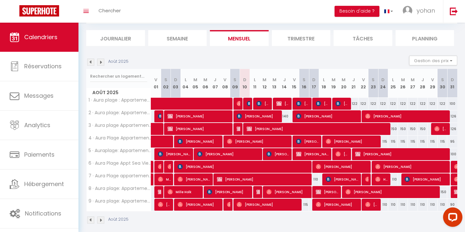
scroll to position [68, 0]
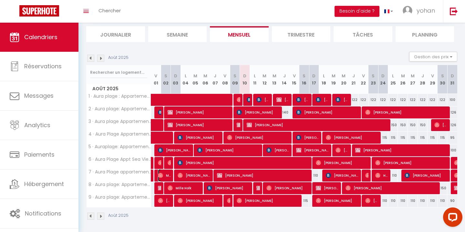
click at [163, 175] on span "Marine [PERSON_NAME]" at bounding box center [164, 175] width 13 height 12
select select "OK"
select select "0"
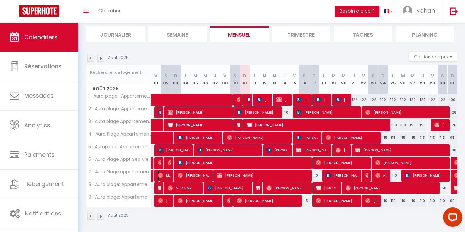
select select "1"
select select
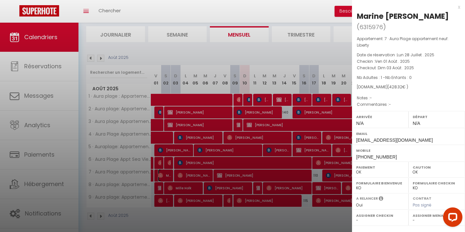
scroll to position [76, 0]
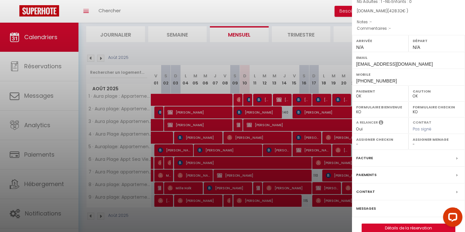
click at [371, 205] on label "Messages" at bounding box center [366, 208] width 20 height 7
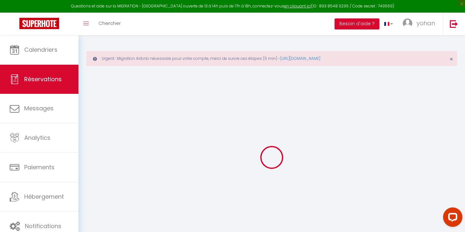
select select
checkbox input "false"
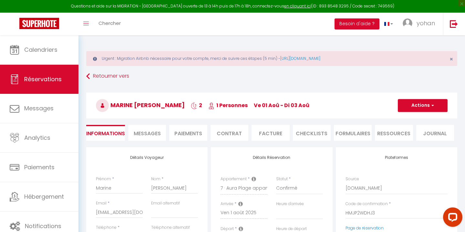
select select
checkbox input "false"
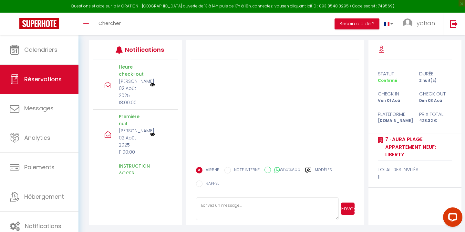
scroll to position [108, 0]
click at [238, 114] on div at bounding box center [275, 95] width 178 height 113
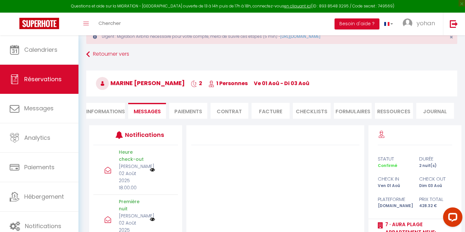
scroll to position [0, 0]
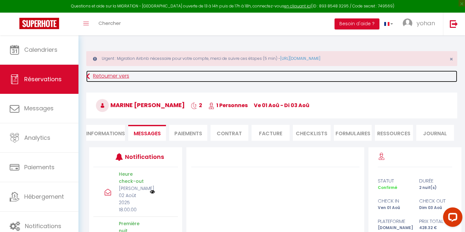
click at [102, 79] on link "Retourner vers" at bounding box center [271, 76] width 371 height 12
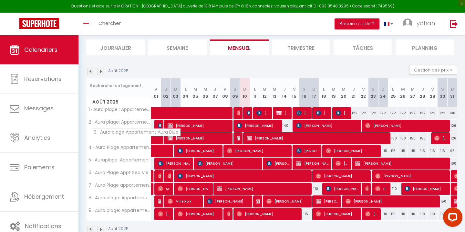
scroll to position [83, 0]
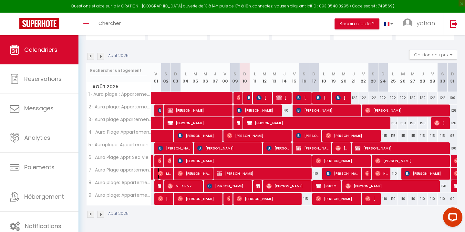
click at [164, 173] on span "Marine [PERSON_NAME]" at bounding box center [164, 173] width 13 height 12
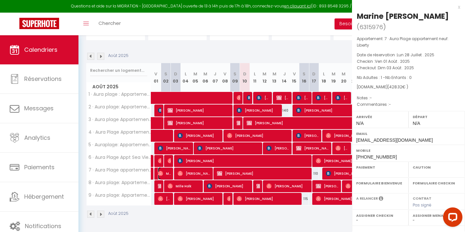
select select "OK"
select select "0"
select select "1"
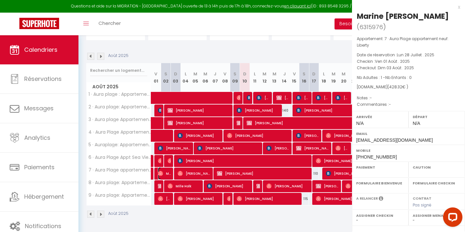
select select
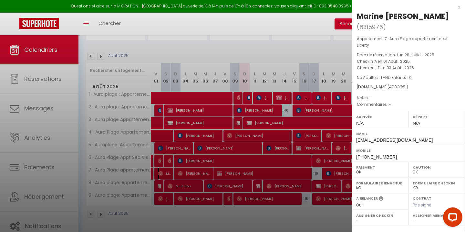
scroll to position [76, 0]
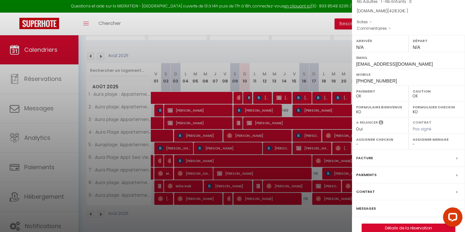
click at [365, 205] on label "Messages" at bounding box center [366, 208] width 20 height 7
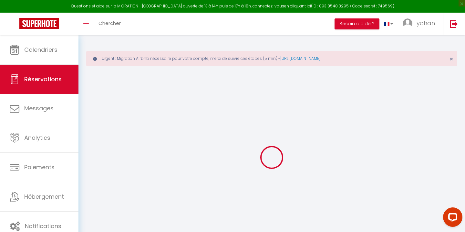
select select
checkbox input "false"
select select
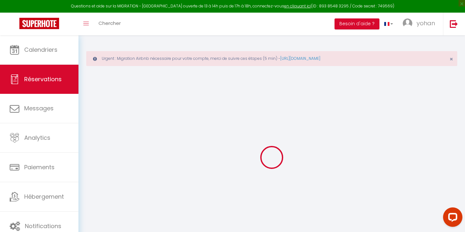
checkbox input "false"
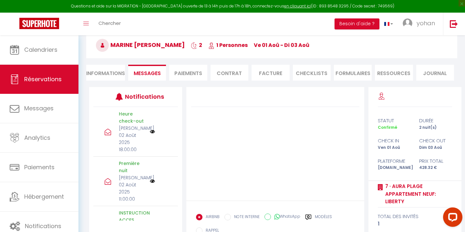
scroll to position [7, 0]
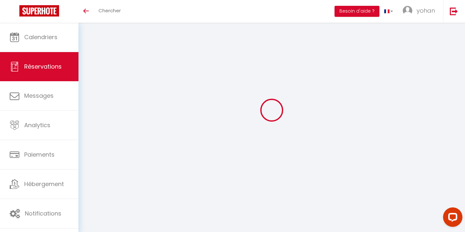
select select
checkbox input "false"
select select
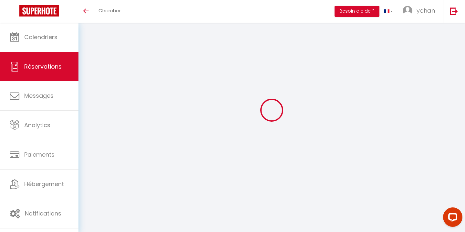
checkbox input "false"
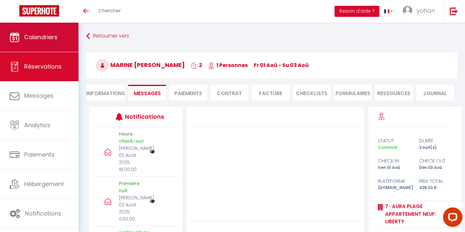
click at [55, 37] on span "Calendriers" at bounding box center [40, 37] width 33 height 8
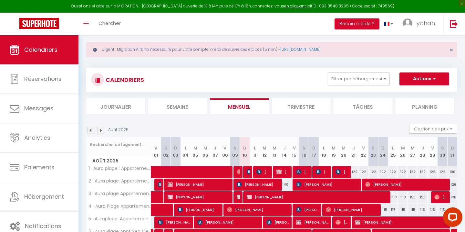
scroll to position [83, 0]
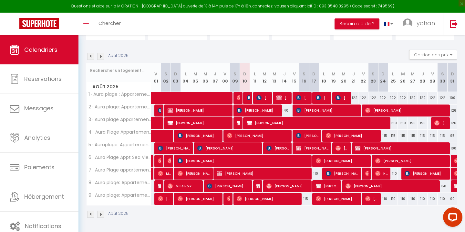
click at [91, 58] on img at bounding box center [90, 56] width 7 height 7
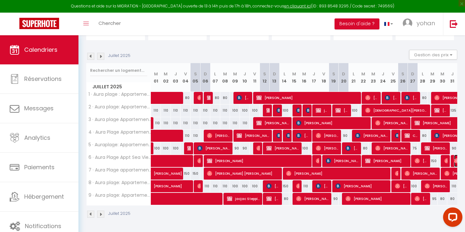
click at [455, 162] on img at bounding box center [456, 160] width 5 height 5
select select "OK"
select select "0"
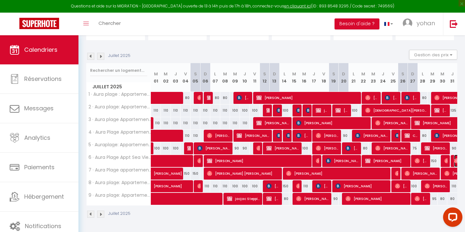
select select "1"
select select
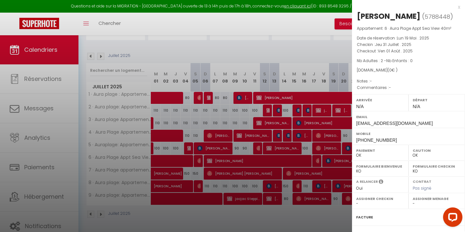
click at [302, 136] on div at bounding box center [232, 116] width 465 height 232
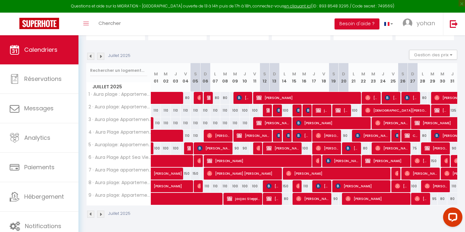
click at [103, 57] on img at bounding box center [100, 56] width 7 height 7
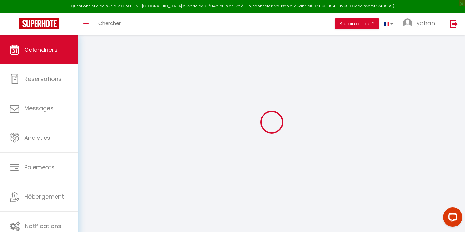
select select "0"
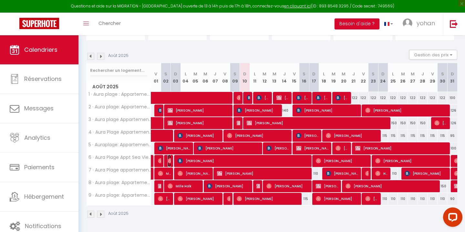
click at [168, 161] on img at bounding box center [170, 160] width 5 height 5
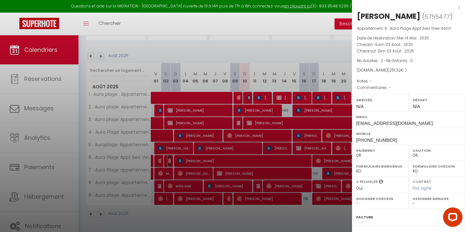
scroll to position [69, 0]
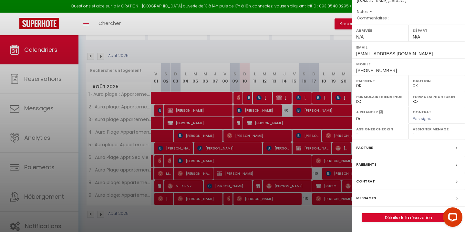
click at [369, 196] on label "Messages" at bounding box center [366, 197] width 20 height 7
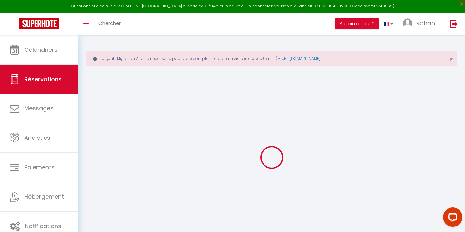
select select
checkbox input "false"
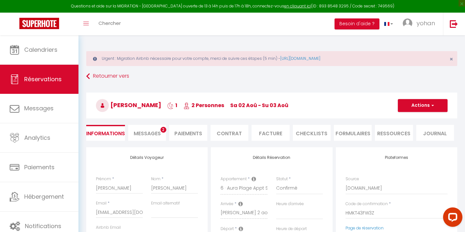
select select
checkbox input "false"
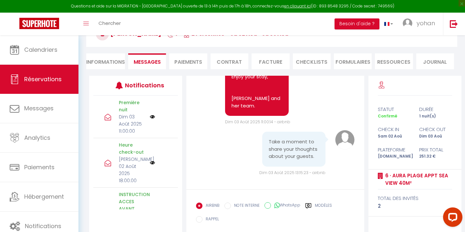
scroll to position [3226, 0]
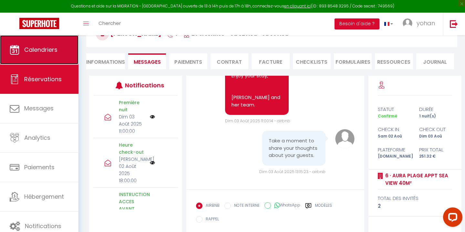
click at [40, 48] on span "Calendriers" at bounding box center [40, 50] width 33 height 8
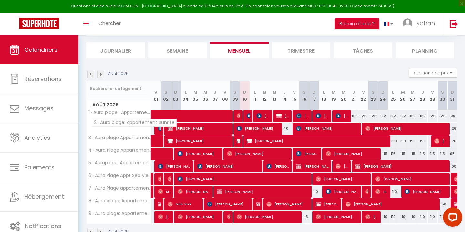
scroll to position [79, 0]
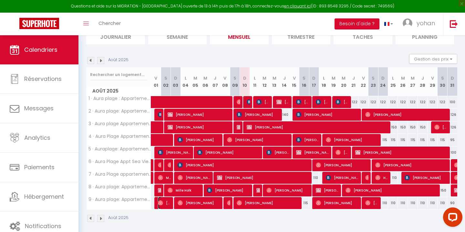
click at [162, 203] on img at bounding box center [160, 202] width 5 height 5
select select "OK"
select select "0"
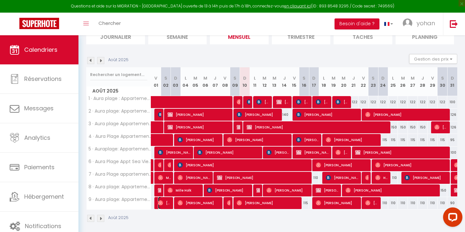
select select "1"
select select
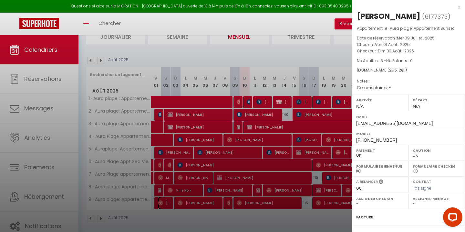
scroll to position [69, 0]
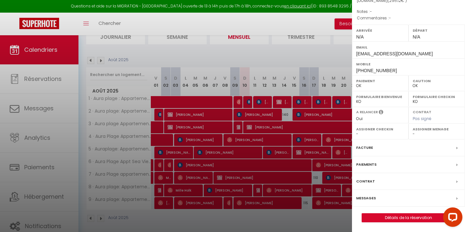
click at [368, 197] on label "Messages" at bounding box center [366, 197] width 20 height 7
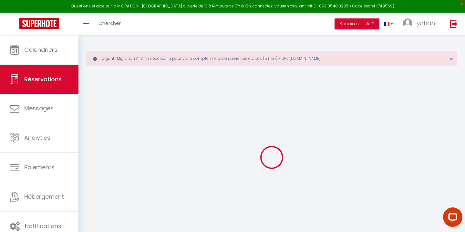
select select
checkbox input "false"
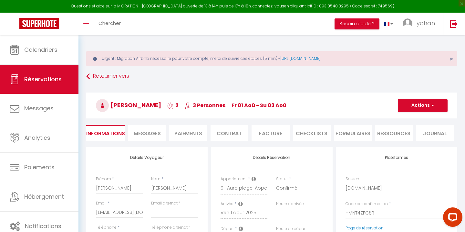
select select
checkbox input "false"
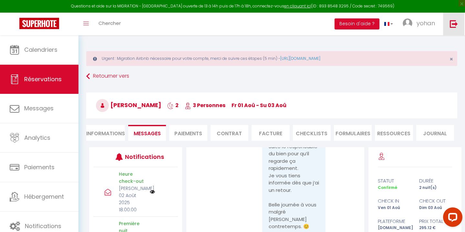
click at [452, 29] on link at bounding box center [453, 24] width 21 height 23
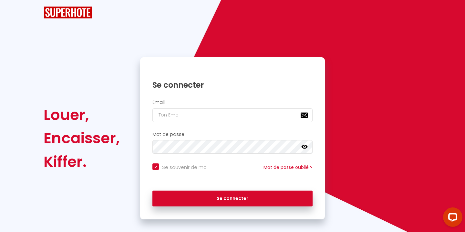
checkbox input "true"
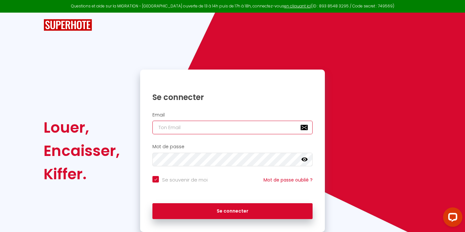
type input "[PERSON_NAME][EMAIL_ADDRESS][DOMAIN_NAME]"
checkbox input "true"
click at [166, 130] on input "[PERSON_NAME][EMAIL_ADDRESS][DOMAIN_NAME]" at bounding box center [232, 127] width 160 height 14
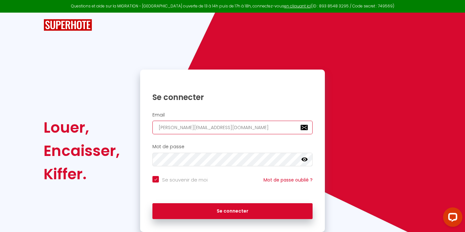
type input "c"
checkbox input "true"
type input "[EMAIL_ADDRESS][DOMAIN_NAME]"
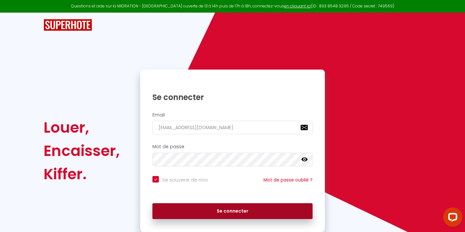
click at [231, 212] on button "Se connecter" at bounding box center [232, 211] width 160 height 16
checkbox input "true"
